Goal: Task Accomplishment & Management: Complete application form

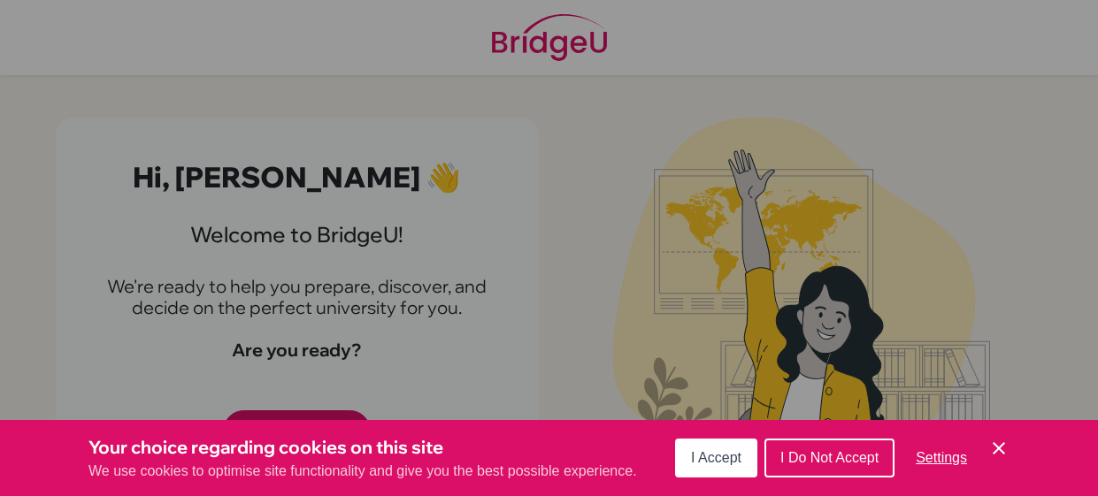
click at [819, 453] on span "I Do Not Accept" at bounding box center [829, 457] width 98 height 15
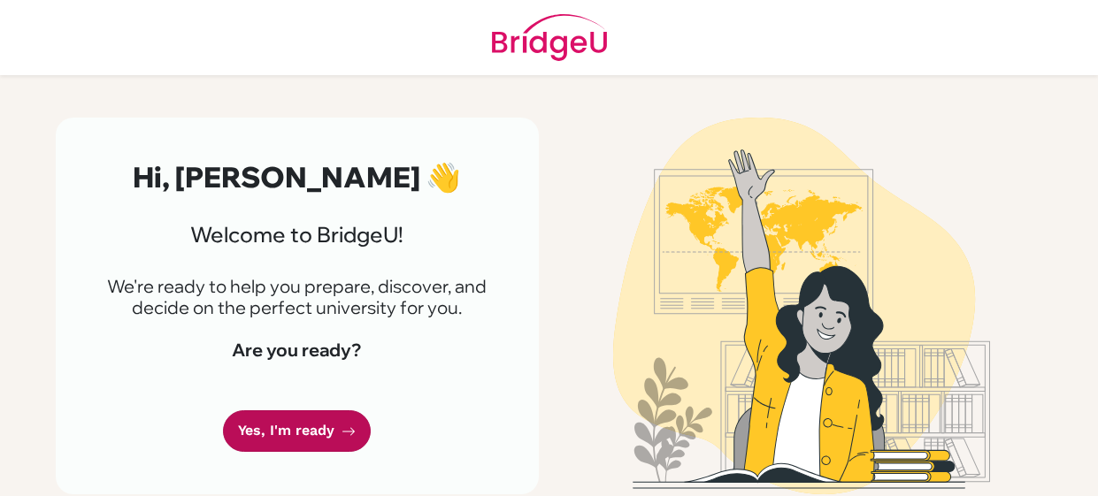
click at [322, 428] on link "Yes, I'm ready" at bounding box center [297, 431] width 148 height 42
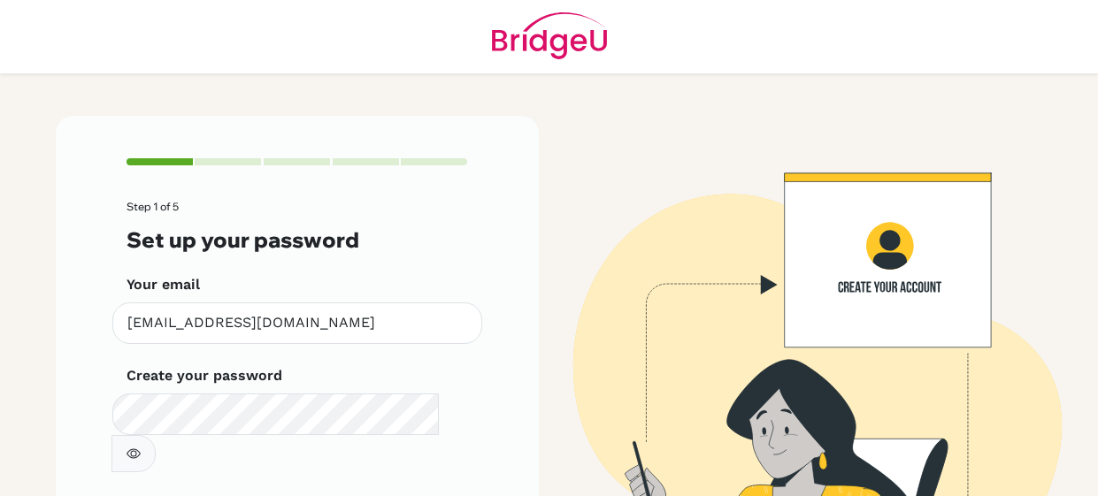
scroll to position [122, 0]
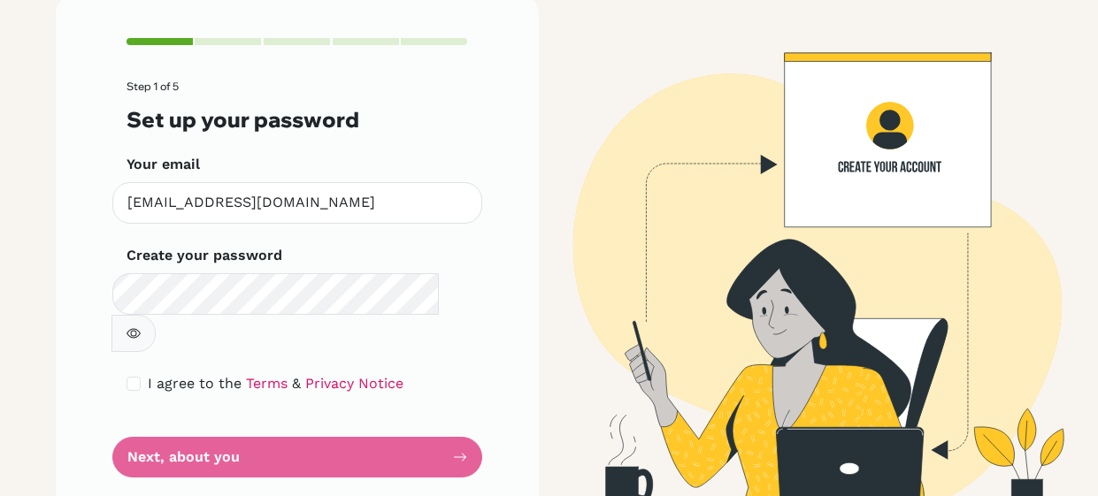
click at [156, 315] on button "button" at bounding box center [133, 333] width 44 height 37
click at [139, 377] on input "checkbox" at bounding box center [133, 384] width 14 height 14
checkbox input "true"
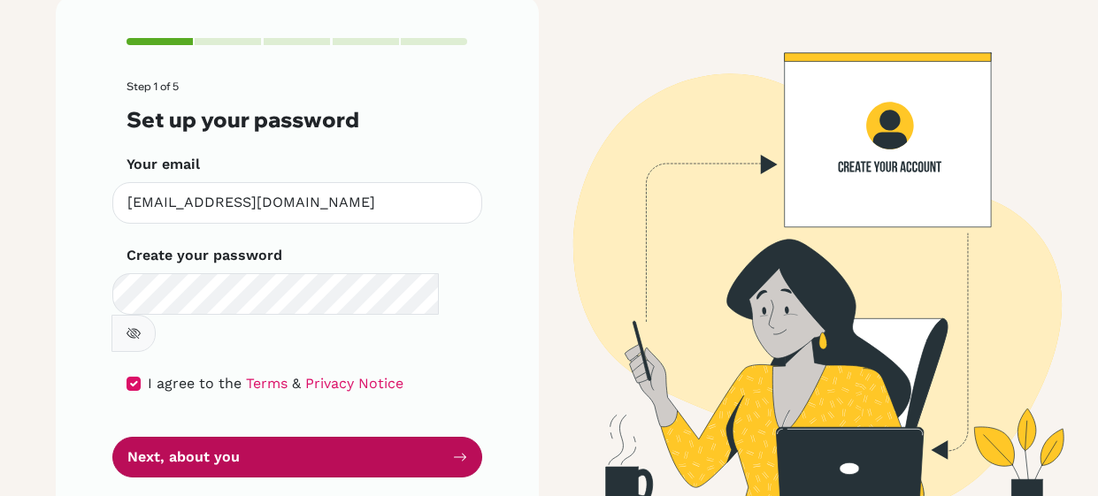
click at [190, 437] on button "Next, about you" at bounding box center [297, 458] width 370 height 42
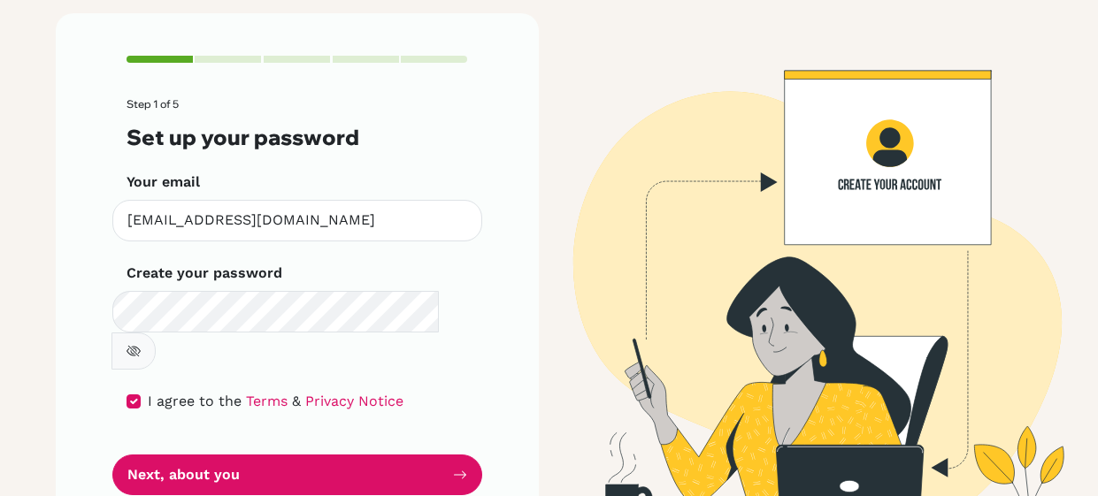
scroll to position [96, 0]
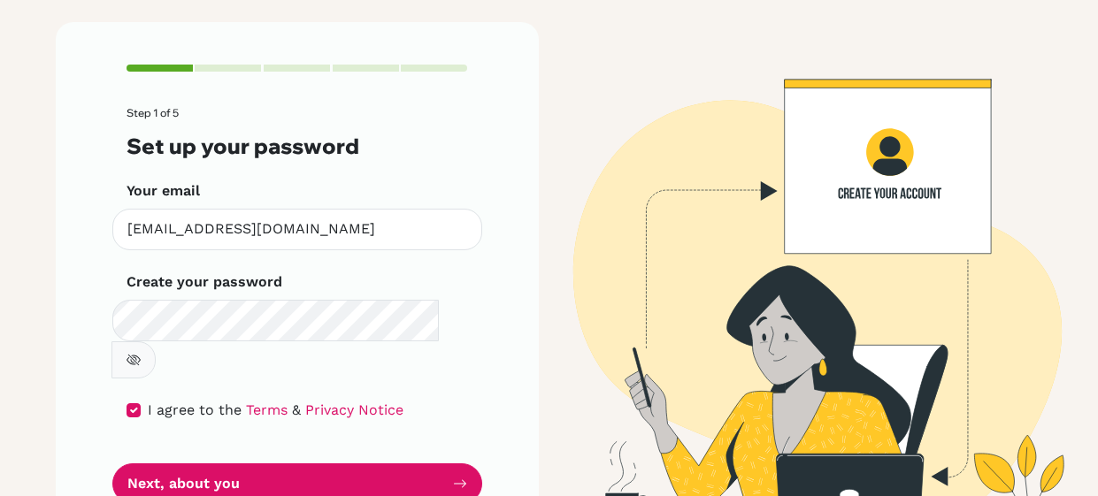
click at [156, 341] on button "button" at bounding box center [133, 359] width 44 height 37
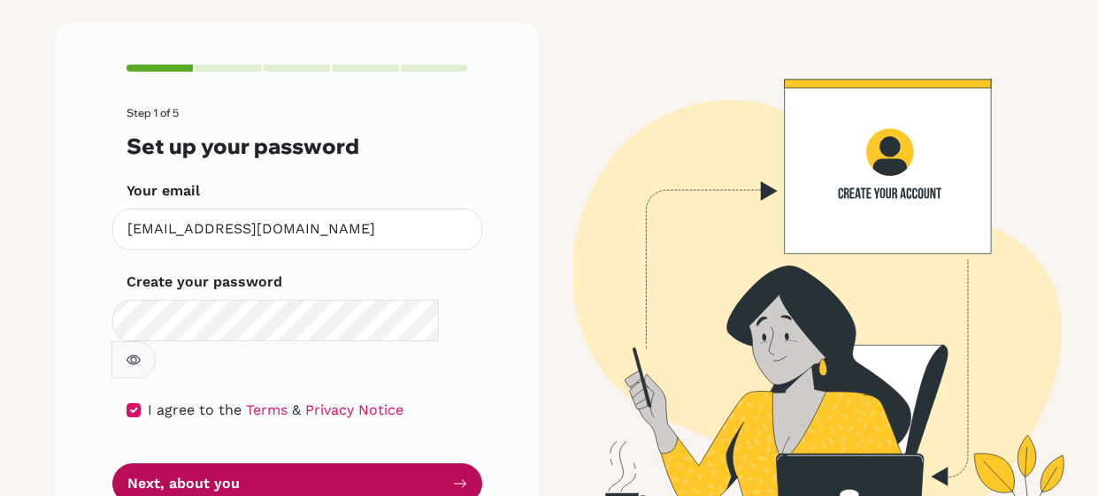
click at [403, 463] on button "Next, about you" at bounding box center [297, 484] width 370 height 42
